Goal: Task Accomplishment & Management: Manage account settings

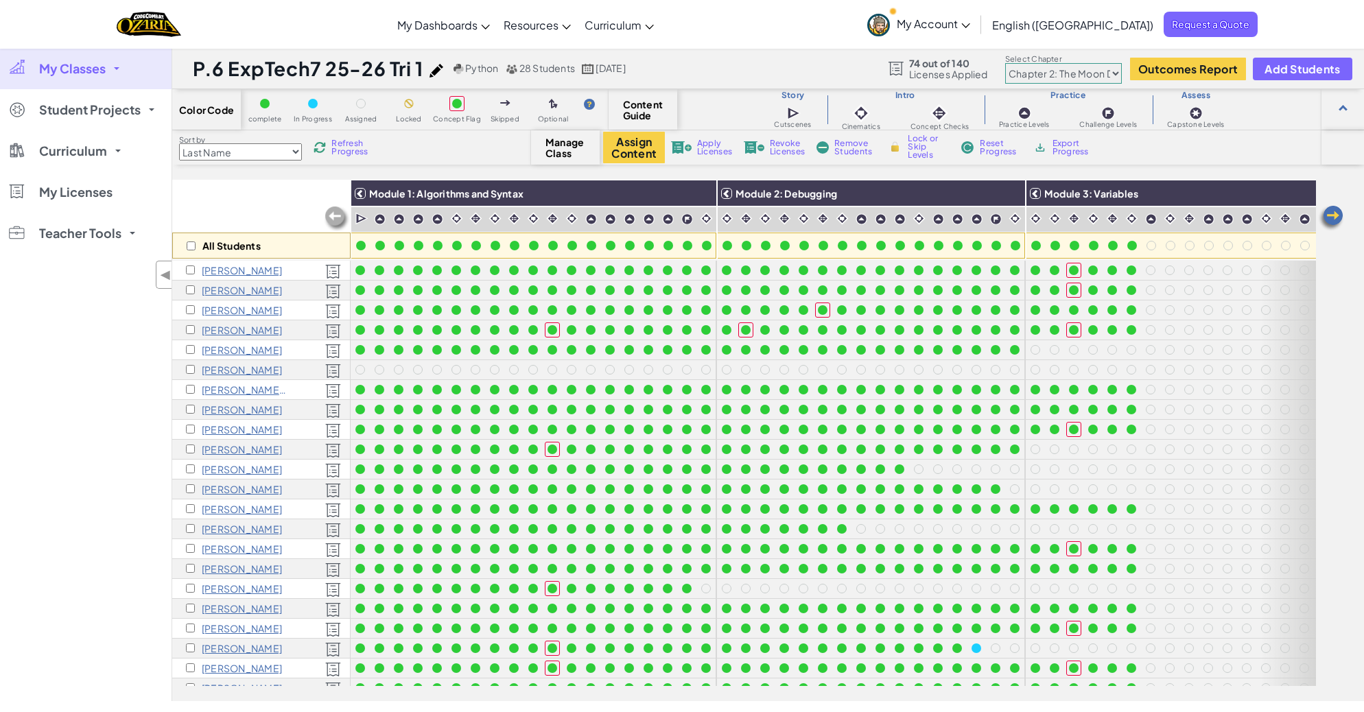
select select "5d8a57abe8919b28d5113af1"
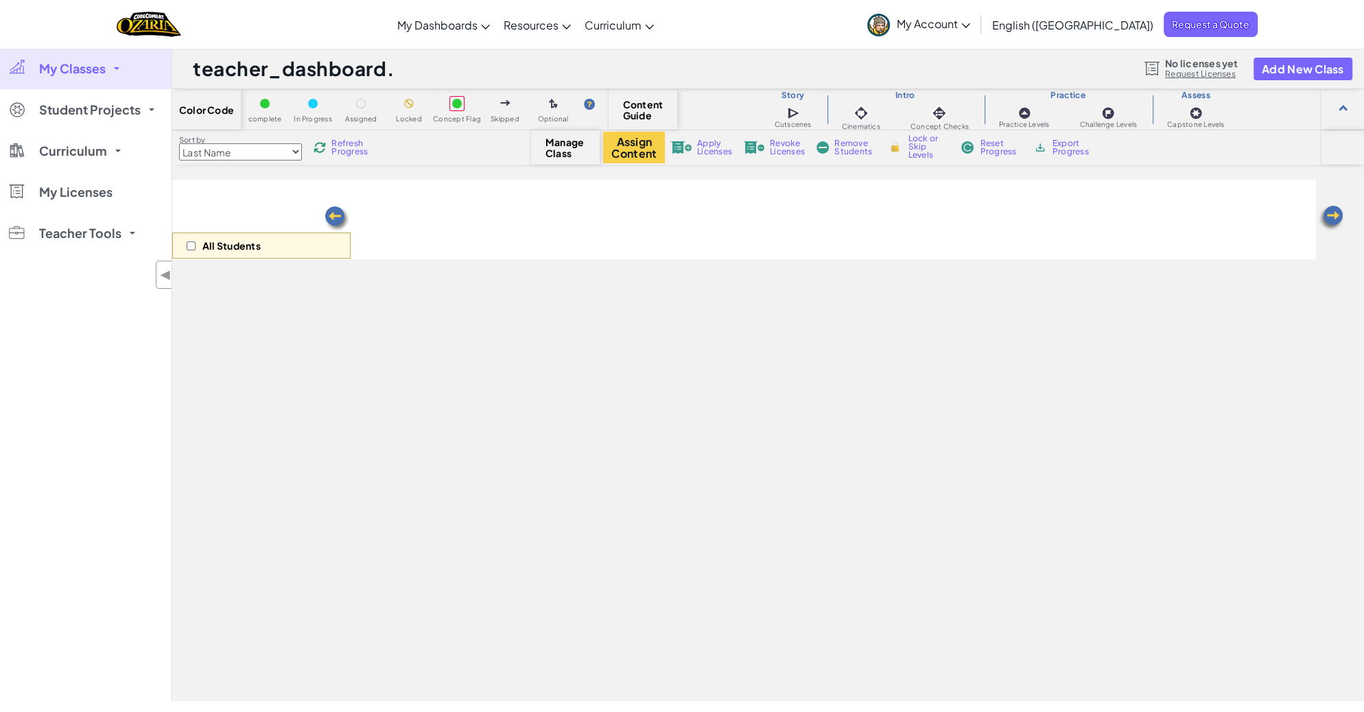
select select "5d8a57abe8919b28d5113af1"
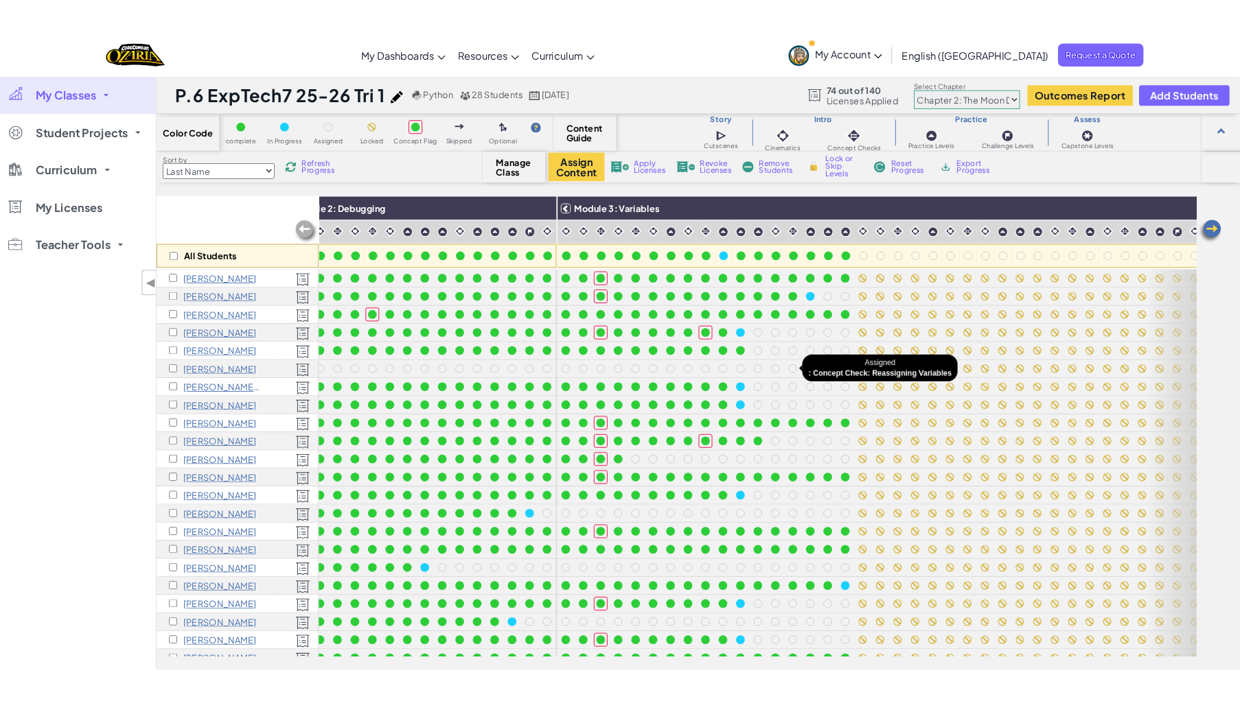
scroll to position [0, 415]
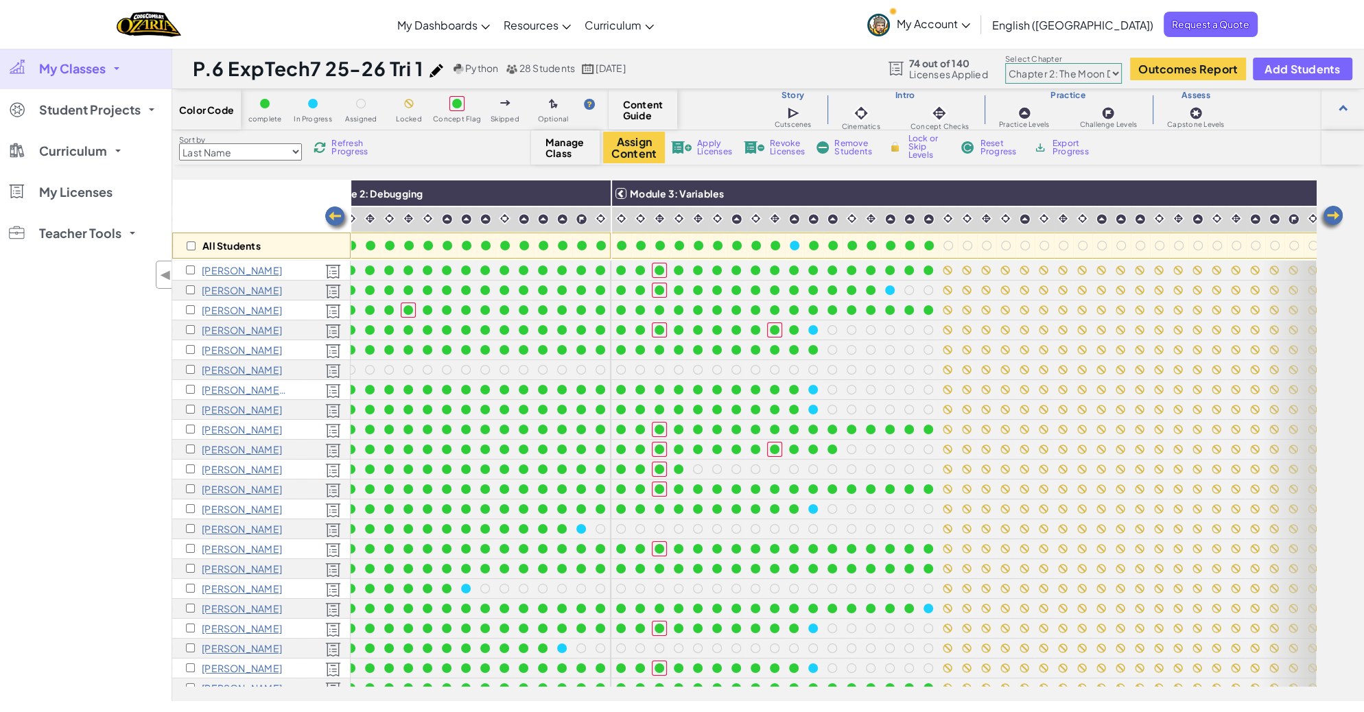
click at [317, 150] on img at bounding box center [320, 147] width 12 height 12
